Goal: Information Seeking & Learning: Learn about a topic

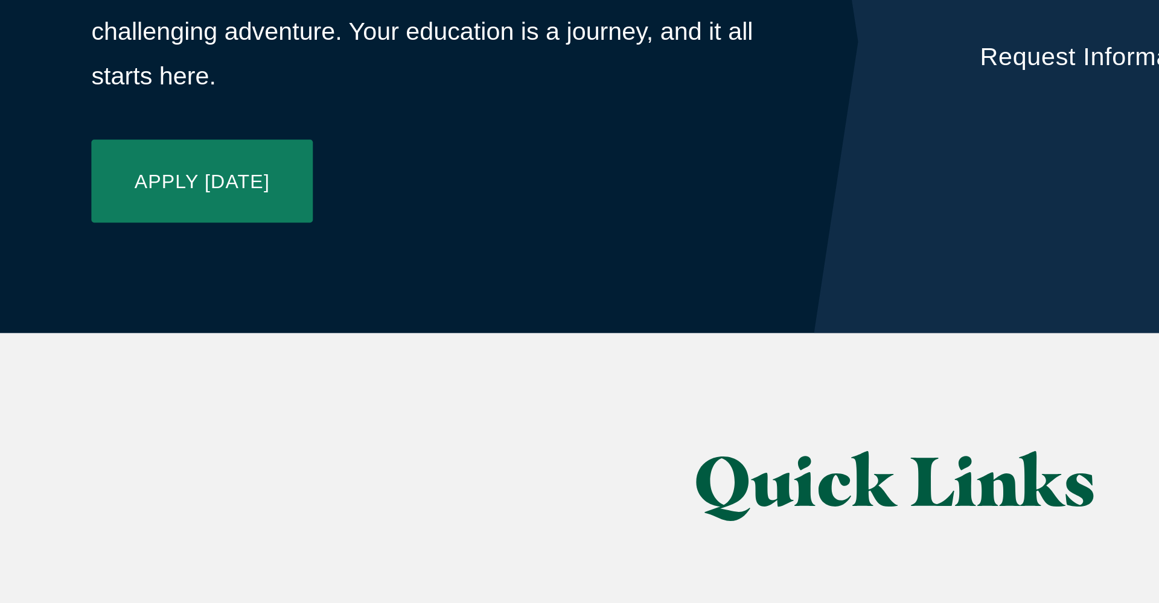
scroll to position [2531, 0]
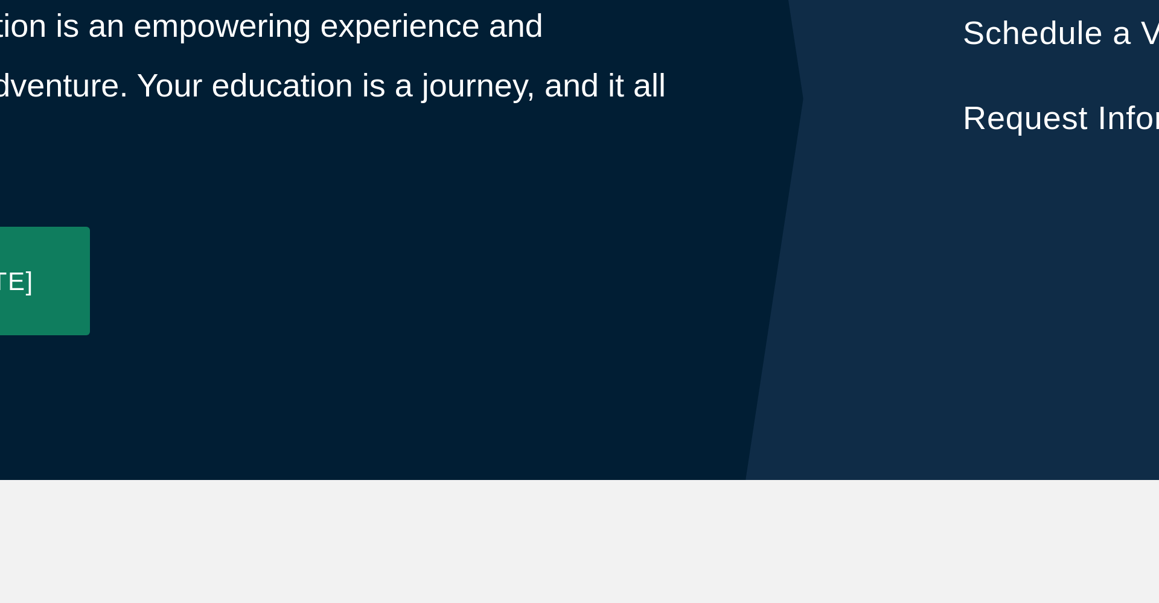
scroll to position [2648, 0]
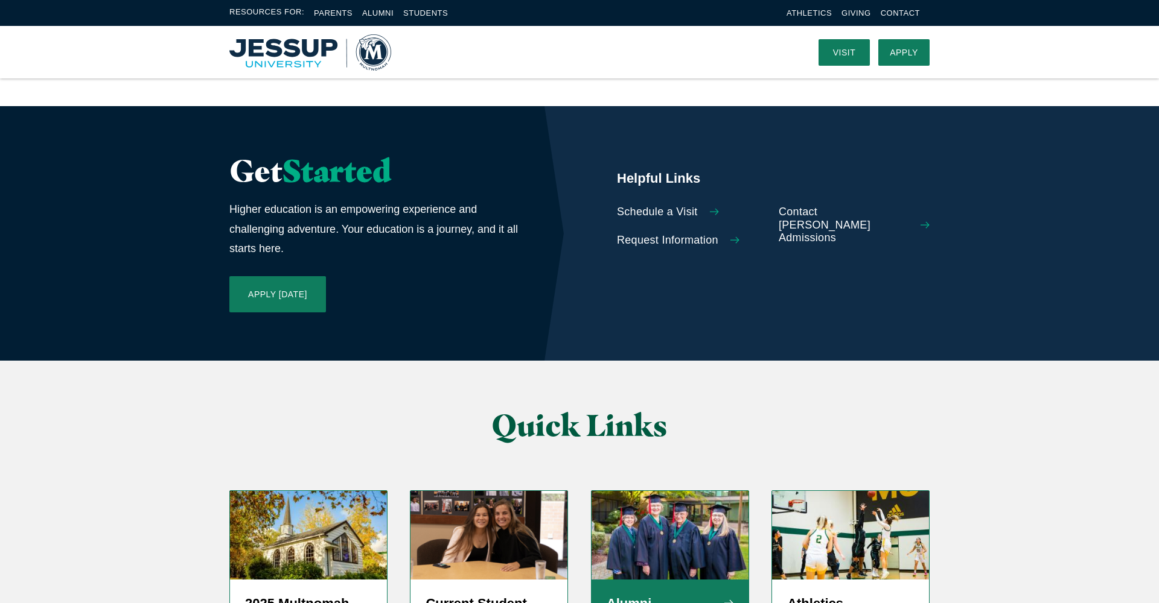
click at [661, 595] on h5 "Alumni Resources" at bounding box center [669, 613] width 127 height 36
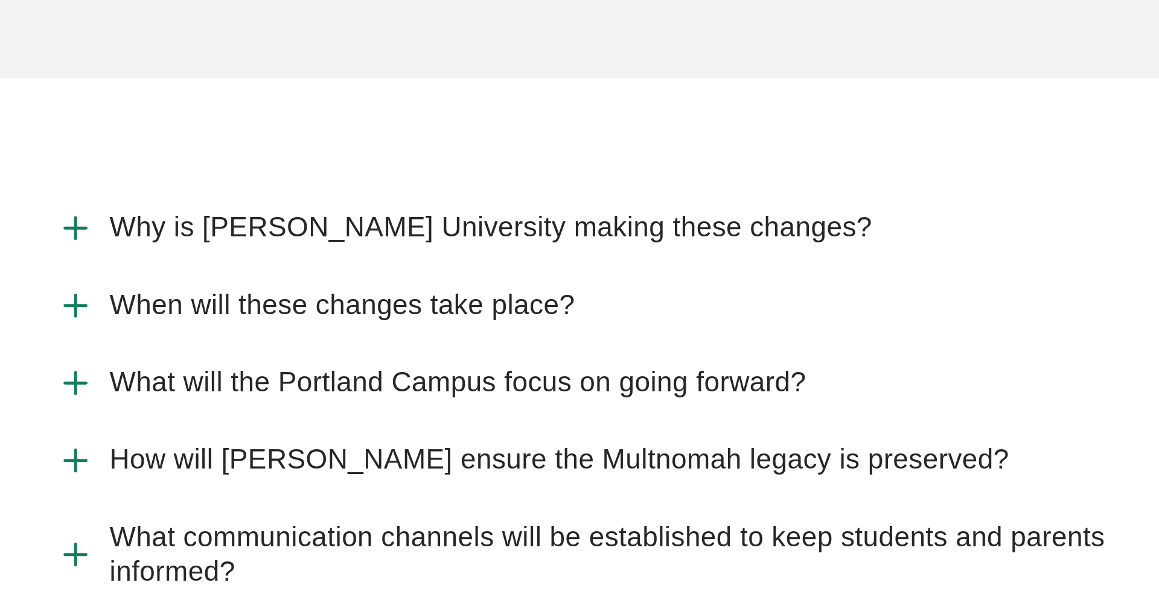
scroll to position [1010, 0]
click at [373, 431] on span "Why is [PERSON_NAME] University making these changes?" at bounding box center [539, 438] width 333 height 15
click at [0, 0] on input "Why is [PERSON_NAME] University making these changes?" at bounding box center [0, 0] width 0 height 0
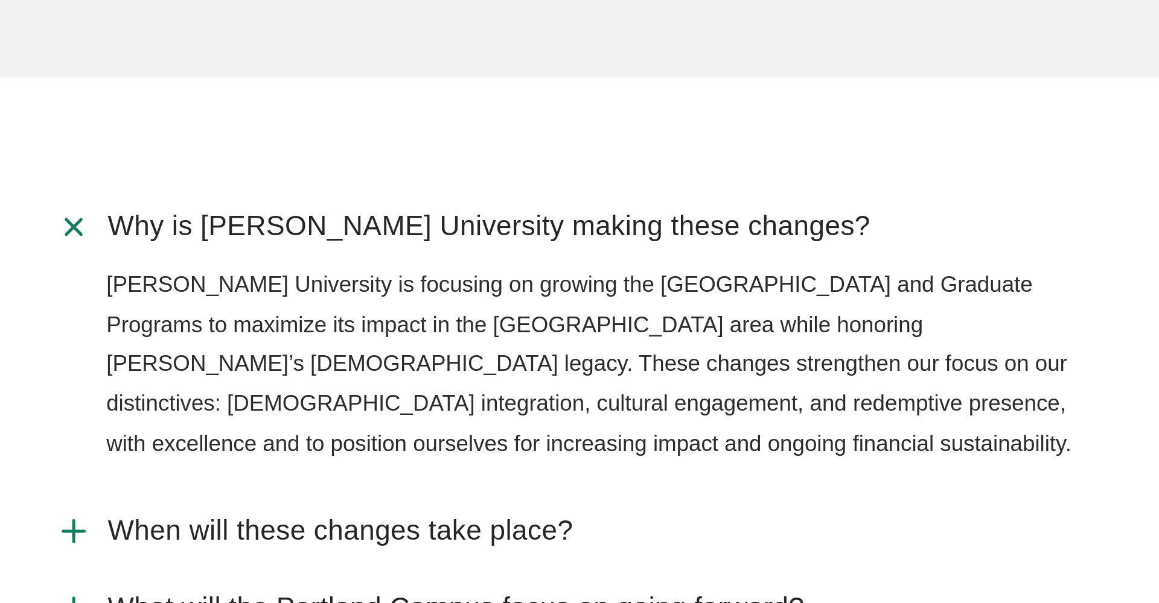
click at [373, 431] on span "Why is [PERSON_NAME] University making these changes?" at bounding box center [539, 438] width 333 height 15
click at [0, 0] on input "Why is [PERSON_NAME] University making these changes?" at bounding box center [0, 0] width 0 height 0
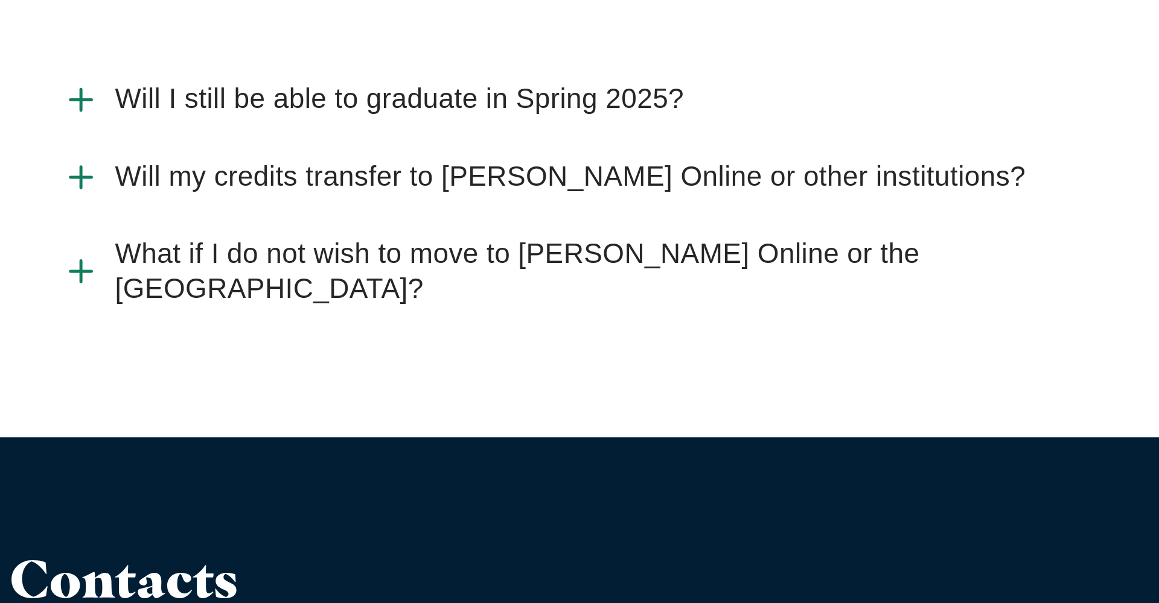
scroll to position [3117, 0]
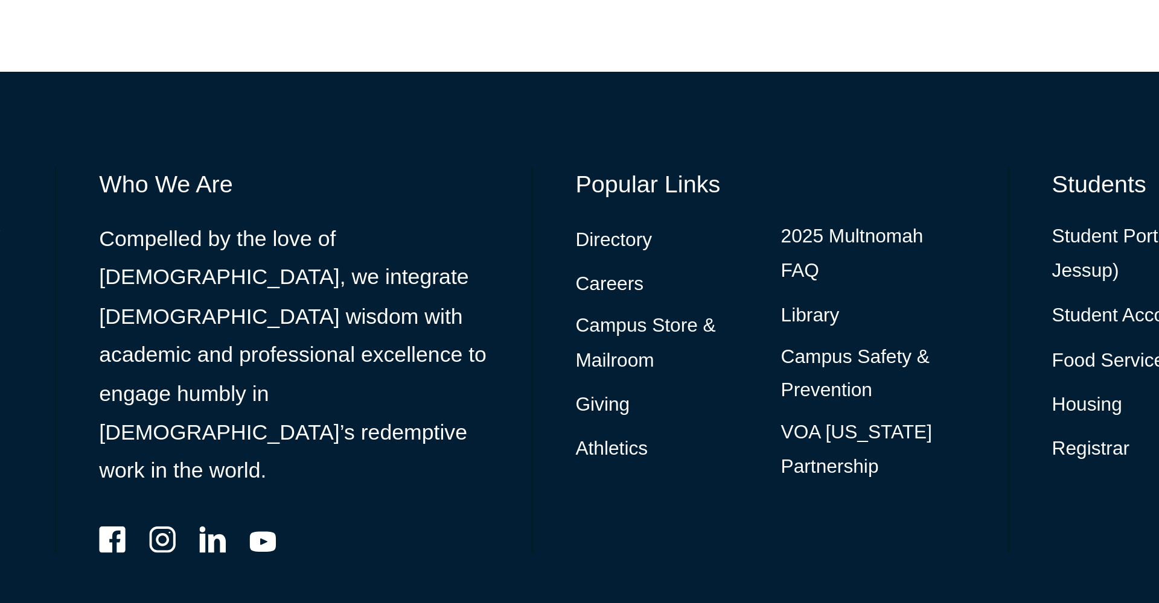
scroll to position [527, 0]
